Goal: Information Seeking & Learning: Check status

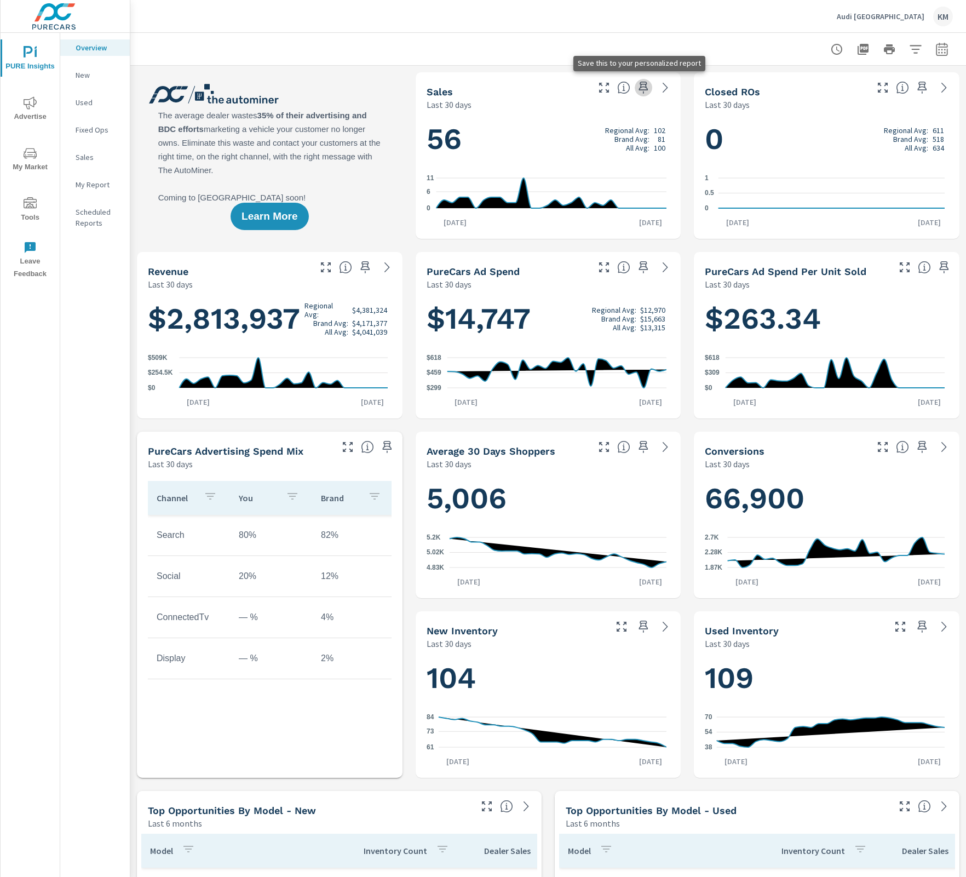
click at [639, 90] on icon "button" at bounding box center [643, 88] width 9 height 12
click at [651, 97] on div "Sales Last 30 days" at bounding box center [549, 91] width 266 height 38
click at [640, 89] on icon "button" at bounding box center [643, 87] width 13 height 13
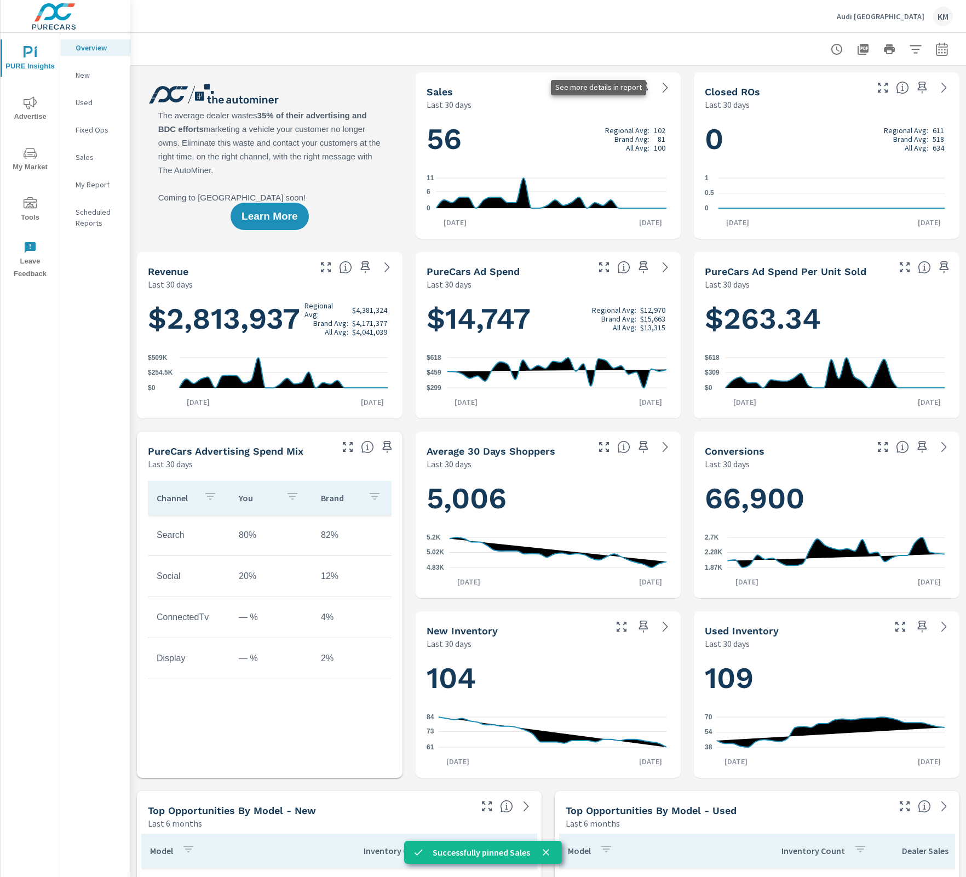
click at [659, 88] on icon at bounding box center [665, 87] width 13 height 13
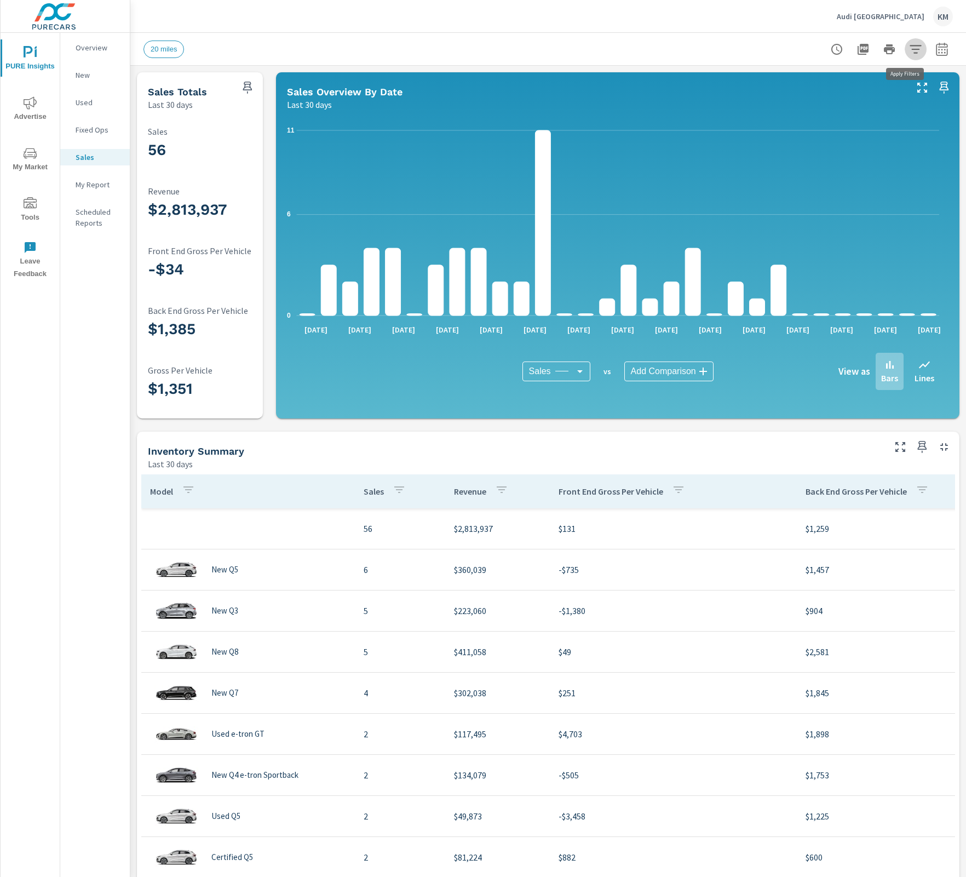
click at [909, 47] on icon "button" at bounding box center [915, 49] width 13 height 13
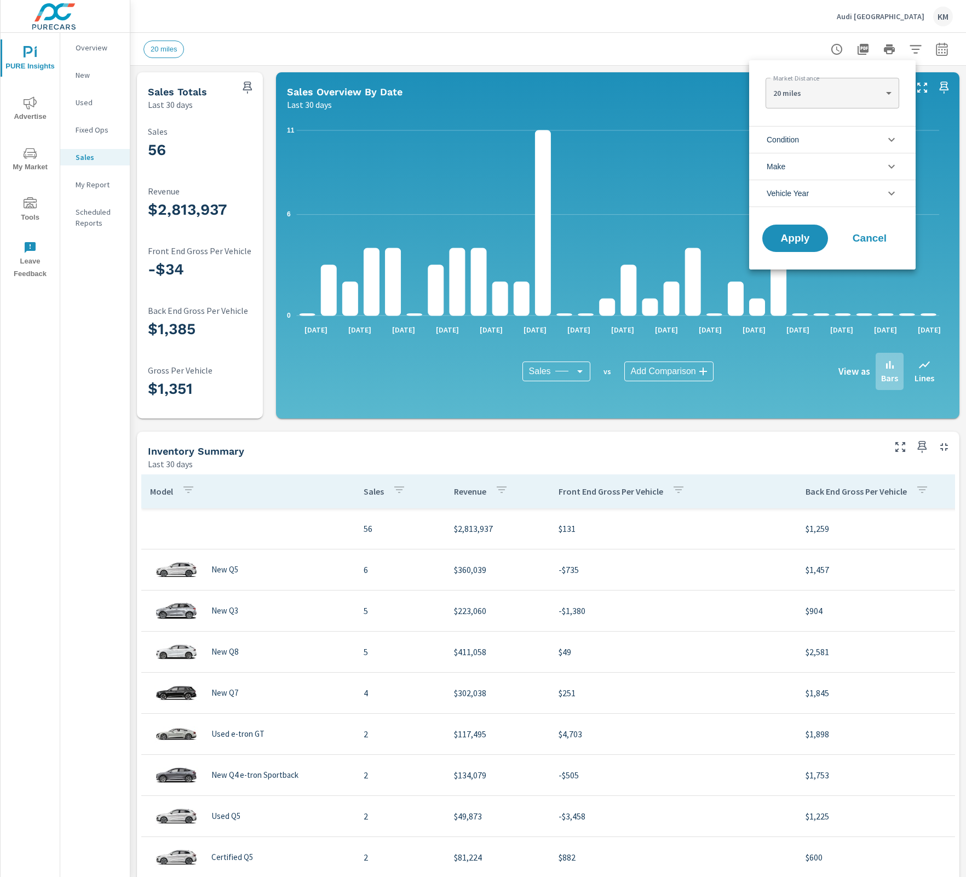
click at [877, 139] on li "Condition" at bounding box center [832, 139] width 166 height 27
